Goal: Task Accomplishment & Management: Manage account settings

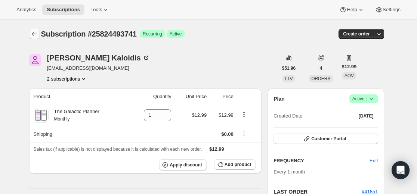
click at [36, 33] on icon "Subscriptions" at bounding box center [34, 33] width 7 height 7
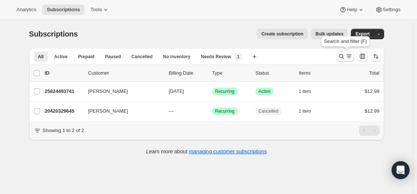
click at [347, 59] on icon "Search and filter results" at bounding box center [349, 56] width 7 height 7
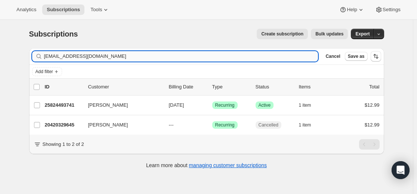
click at [286, 53] on input "[EMAIL_ADDRESS][DOMAIN_NAME]" at bounding box center [181, 56] width 274 height 10
type input "[EMAIL_ADDRESS][DOMAIN_NAME]"
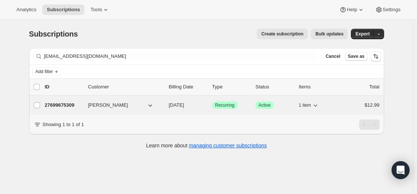
click at [68, 106] on p "27699675309" at bounding box center [63, 105] width 37 height 7
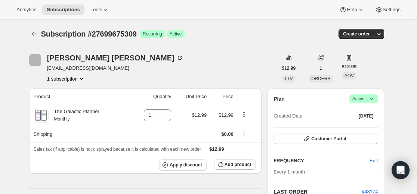
drag, startPoint x: 377, startPoint y: 99, endPoint x: 371, endPoint y: 103, distance: 7.2
click at [375, 101] on icon at bounding box center [371, 98] width 7 height 7
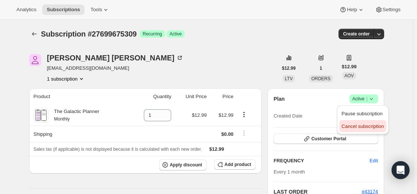
click at [355, 124] on span "Cancel subscription" at bounding box center [363, 127] width 42 height 6
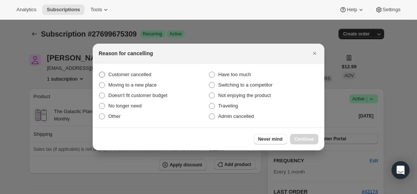
click at [162, 76] on label "Customer cancelled" at bounding box center [154, 75] width 110 height 10
click at [99, 72] on input "Customer cancelled" at bounding box center [99, 72] width 0 height 0
radio input "true"
click at [312, 138] on span "Continue" at bounding box center [304, 139] width 19 height 6
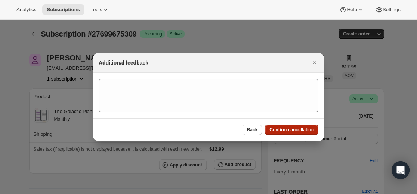
click at [288, 132] on span "Confirm cancellation" at bounding box center [292, 130] width 45 height 6
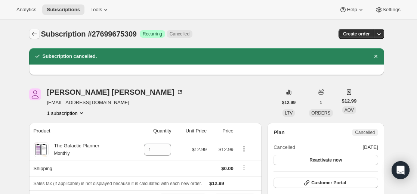
click at [34, 33] on icon "Subscriptions" at bounding box center [34, 33] width 7 height 7
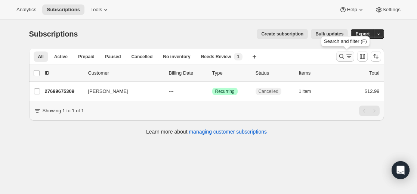
click at [344, 52] on button "Search and filter results" at bounding box center [346, 56] width 18 height 10
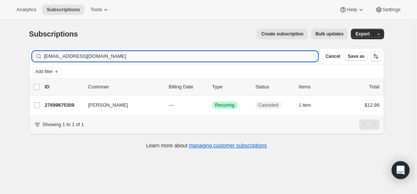
click at [247, 58] on input "[EMAIL_ADDRESS][DOMAIN_NAME]" at bounding box center [181, 56] width 274 height 10
click at [247, 57] on input "[EMAIL_ADDRESS][DOMAIN_NAME]" at bounding box center [181, 56] width 274 height 10
type input "[EMAIL_ADDRESS][DOMAIN_NAME]"
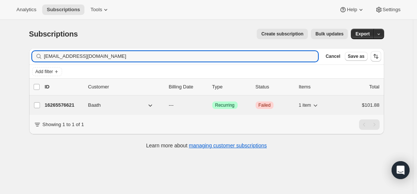
click at [59, 106] on p "16265576621" at bounding box center [63, 105] width 37 height 7
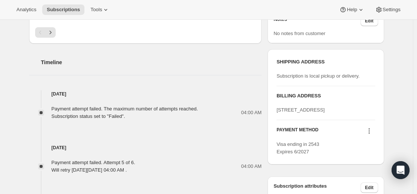
scroll to position [262, 0]
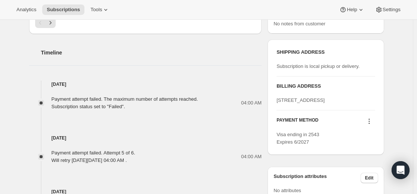
click at [370, 125] on icon at bounding box center [369, 121] width 7 height 7
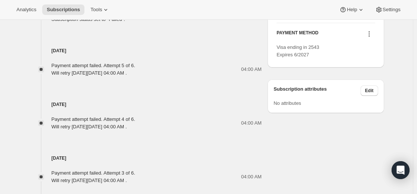
scroll to position [337, 0]
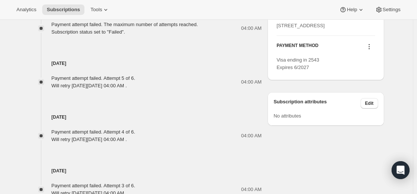
click at [372, 50] on icon at bounding box center [369, 46] width 7 height 7
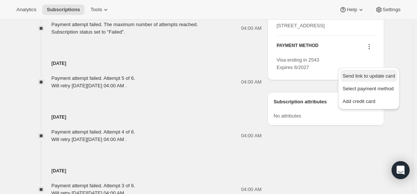
click at [362, 79] on span "Send link to update card" at bounding box center [369, 76] width 52 height 6
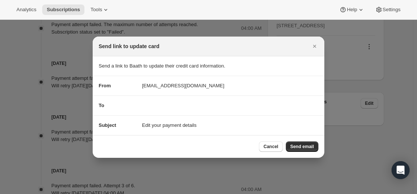
click at [294, 147] on span "Send email" at bounding box center [303, 147] width 24 height 6
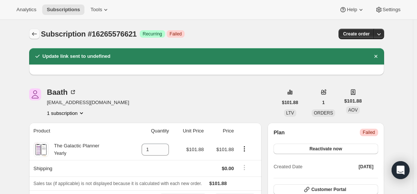
click at [36, 34] on icon "Subscriptions" at bounding box center [34, 33] width 7 height 7
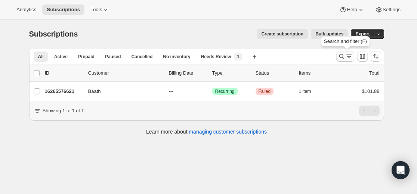
click at [341, 56] on icon "Search and filter results" at bounding box center [341, 56] width 7 height 7
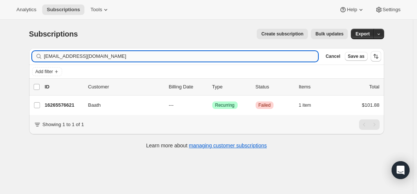
click at [245, 55] on input "[EMAIL_ADDRESS][DOMAIN_NAME]" at bounding box center [181, 56] width 274 height 10
type input "[EMAIL_ADDRESS][DOMAIN_NAME]"
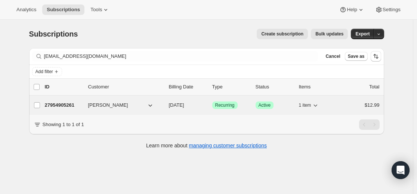
click at [62, 107] on p "27954905261" at bounding box center [63, 105] width 37 height 7
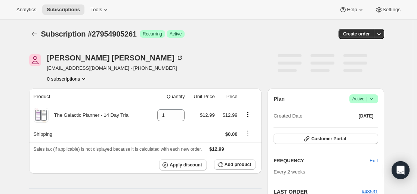
click at [372, 99] on icon at bounding box center [371, 98] width 7 height 7
click at [361, 126] on span "Cancel subscription" at bounding box center [363, 127] width 42 height 6
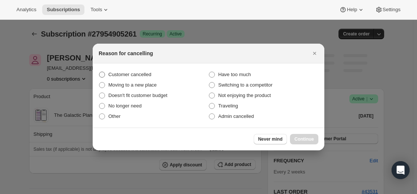
click at [159, 77] on label "Customer cancelled" at bounding box center [154, 75] width 110 height 10
click at [99, 72] on input "Customer cancelled" at bounding box center [99, 72] width 0 height 0
radio input "true"
click at [304, 141] on span "Continue" at bounding box center [304, 139] width 19 height 6
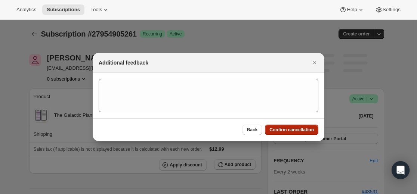
click at [289, 126] on button "Confirm cancellation" at bounding box center [291, 130] width 53 height 10
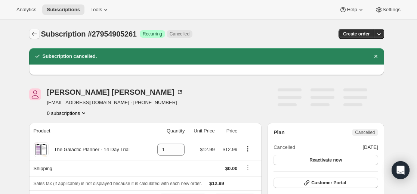
click at [33, 35] on icon "Subscriptions" at bounding box center [34, 33] width 7 height 7
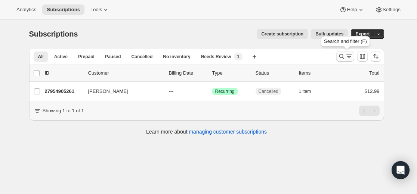
click at [340, 50] on div "Search and filter (F)" at bounding box center [346, 43] width 52 height 16
click at [342, 55] on icon "Search and filter results" at bounding box center [341, 56] width 5 height 5
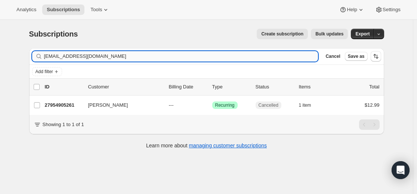
click at [269, 58] on input "[EMAIL_ADDRESS][DOMAIN_NAME]" at bounding box center [181, 56] width 274 height 10
type input "[EMAIL_ADDRESS][DOMAIN_NAME]"
